Goal: Check status

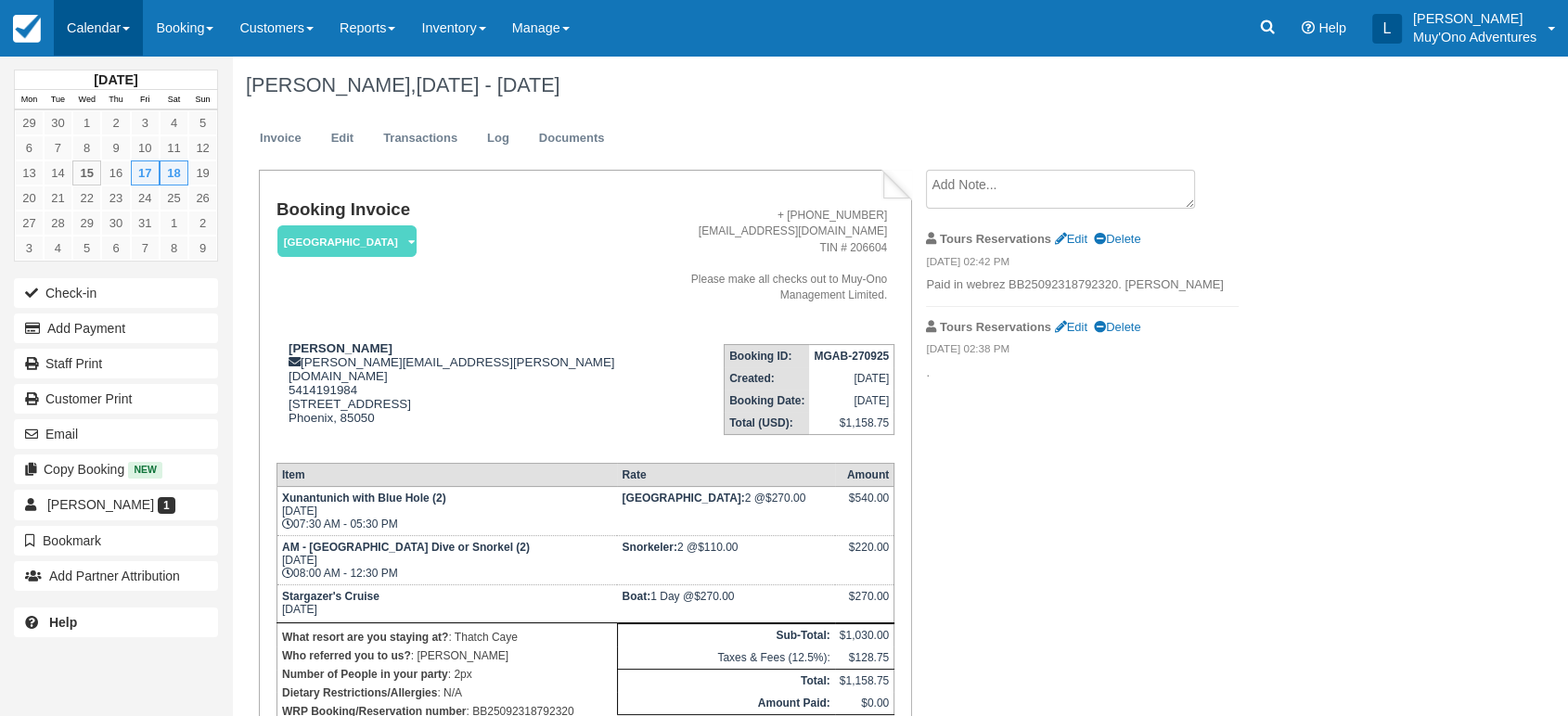
click at [129, 23] on link "Calendar" at bounding box center [98, 28] width 89 height 55
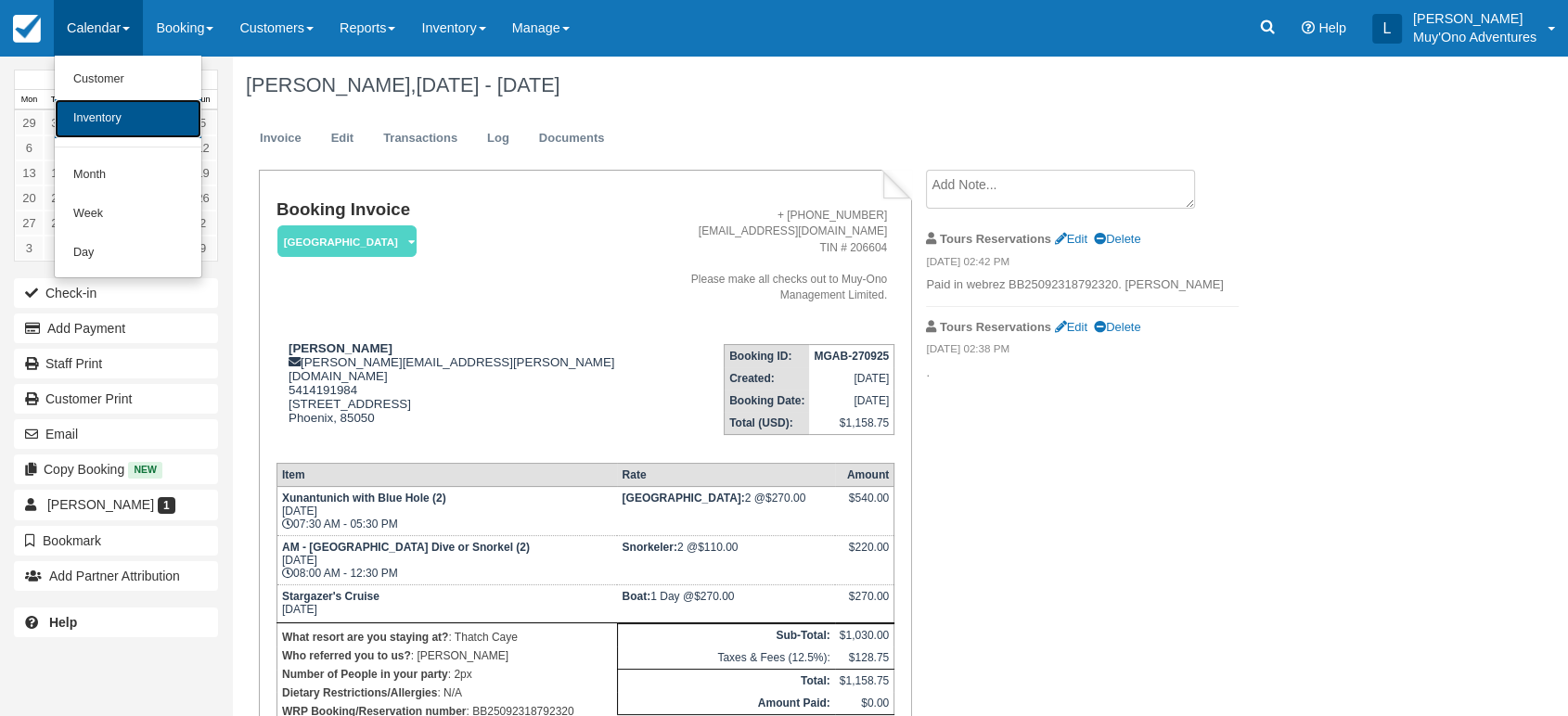
click at [130, 124] on link "Inventory" at bounding box center [127, 119] width 146 height 39
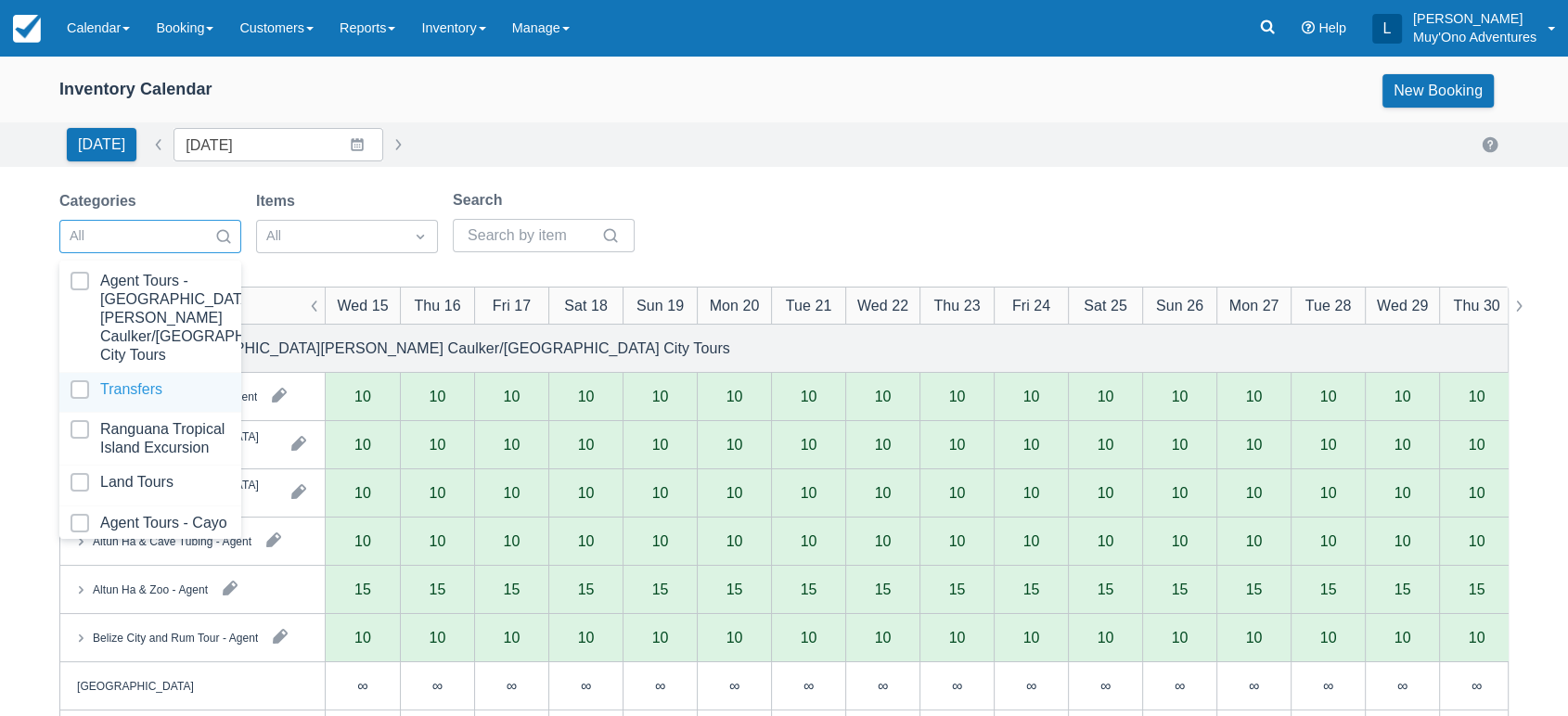
scroll to position [185, 0]
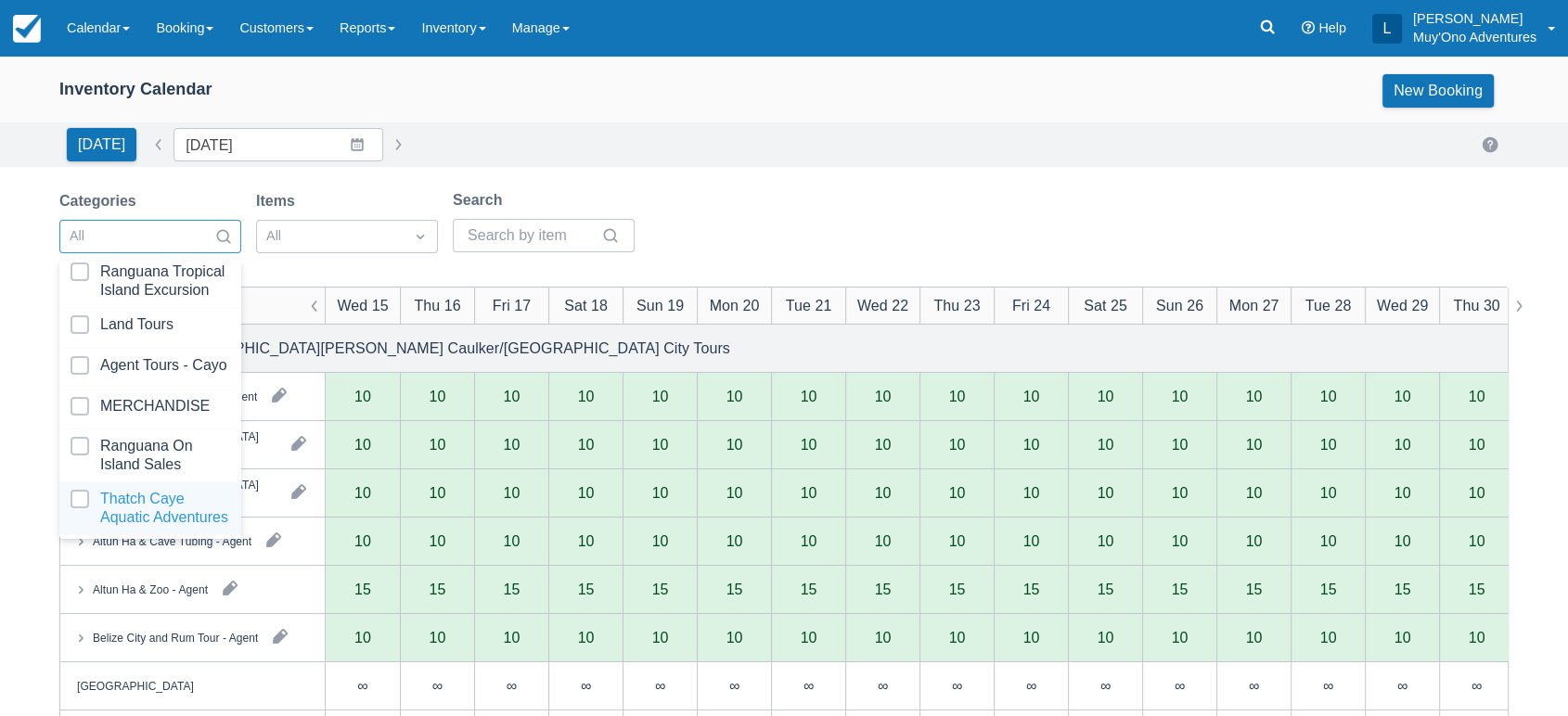
click at [113, 490] on div at bounding box center [150, 509] width 160 height 38
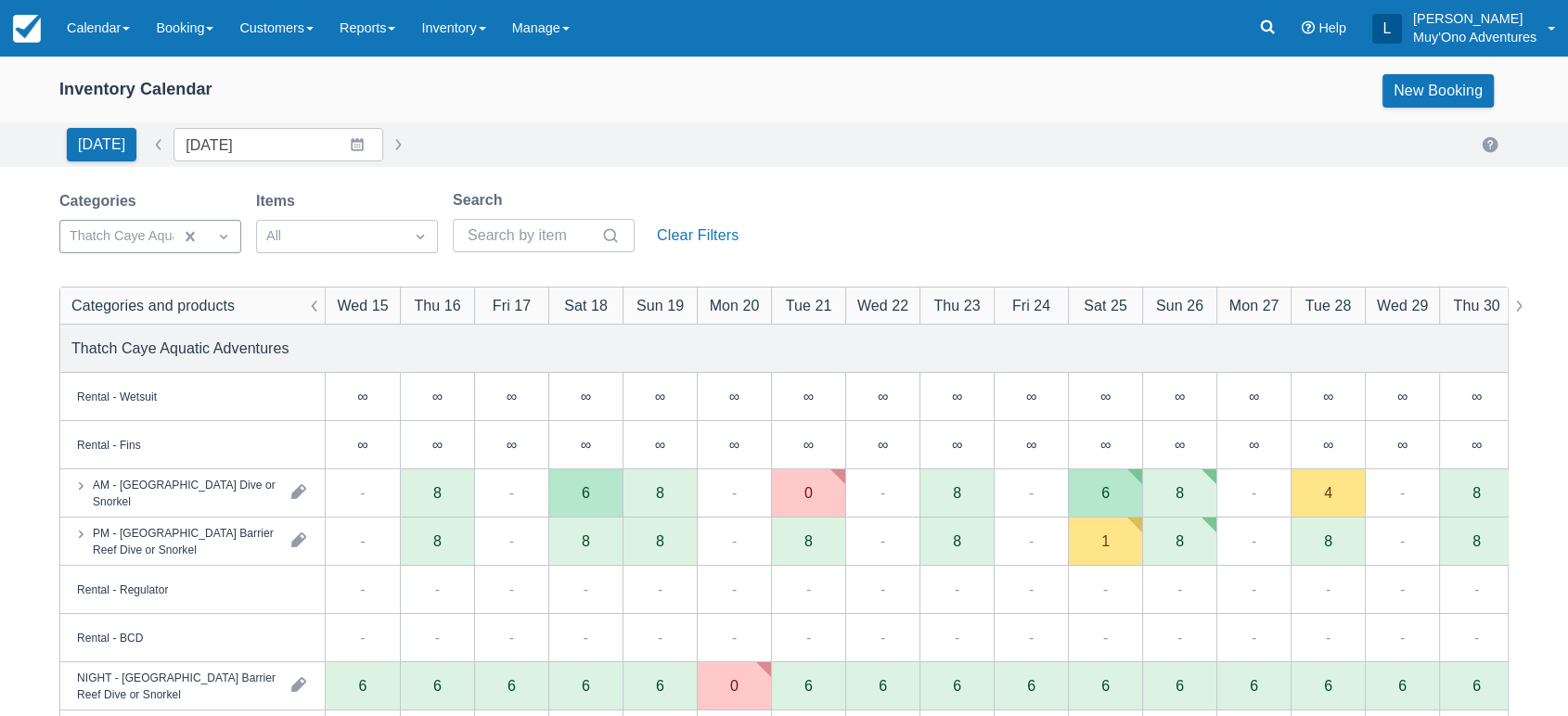
click at [749, 190] on div "Categories Thatch Caye Aquatic Adventures Items All Search Clear Filters" at bounding box center [783, 227] width 1449 height 75
click at [1268, 21] on icon at bounding box center [1268, 28] width 14 height 14
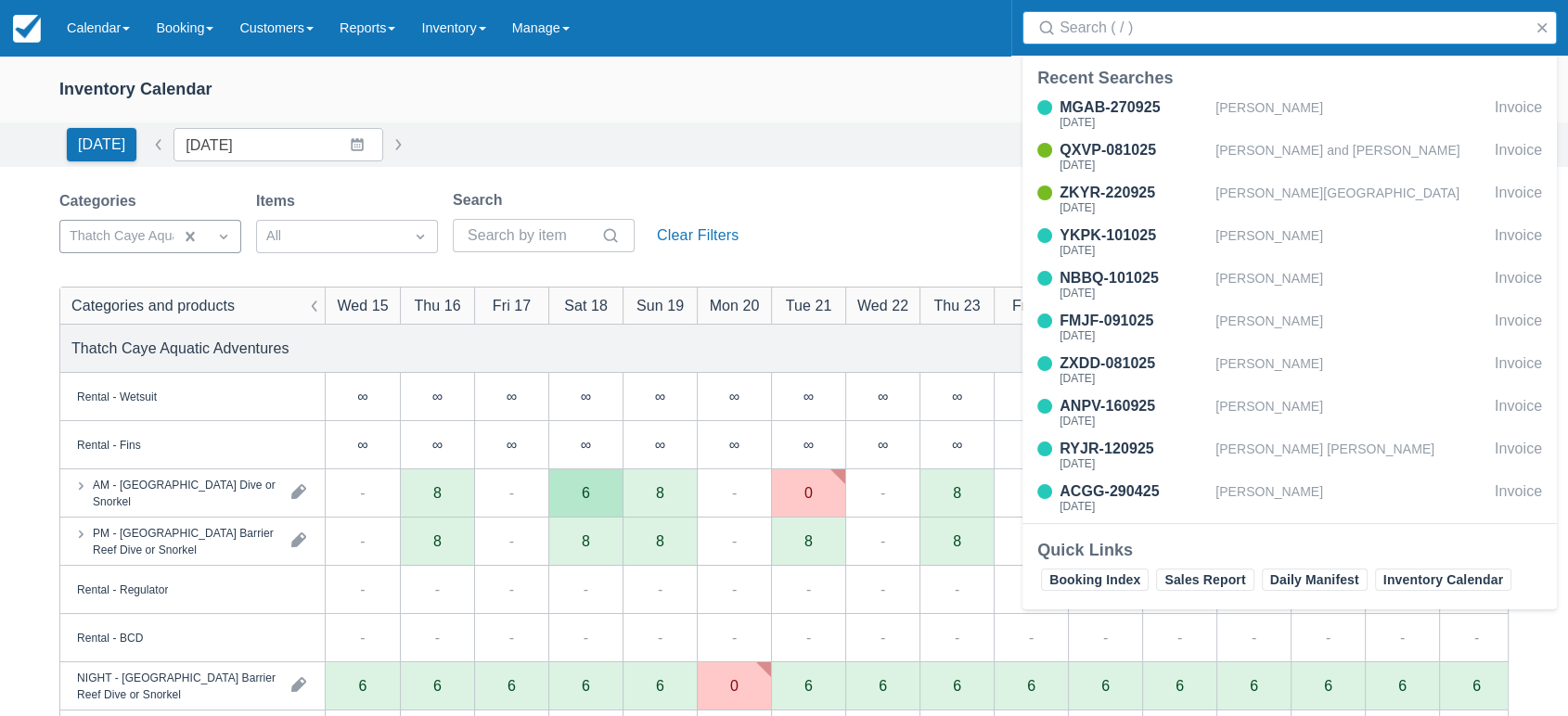
click at [1137, 23] on input "Search" at bounding box center [1293, 28] width 467 height 34
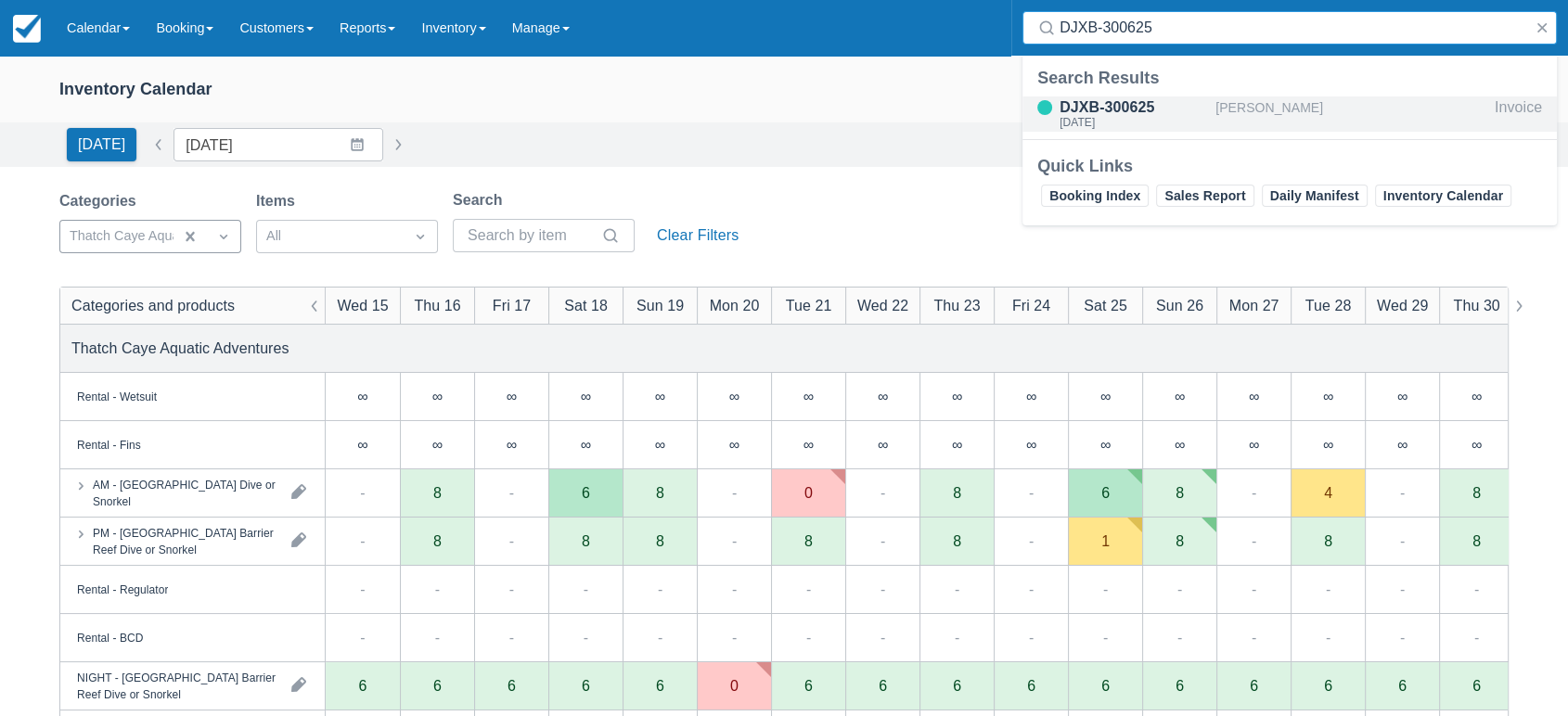
type input "DJXB-300625"
click at [1135, 101] on div "DJXB-300625" at bounding box center [1134, 108] width 148 height 23
